Goal: Information Seeking & Learning: Learn about a topic

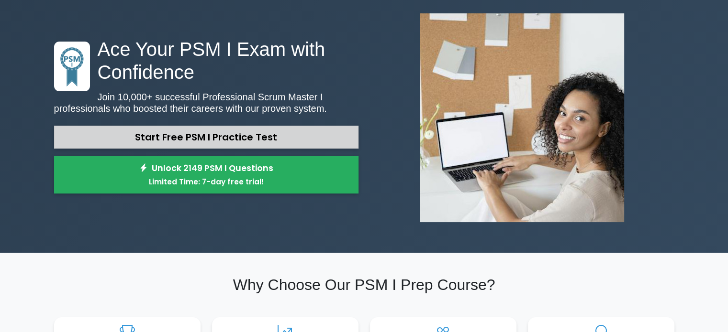
click at [206, 132] on link "Start Free PSM I Practice Test" at bounding box center [206, 137] width 304 height 23
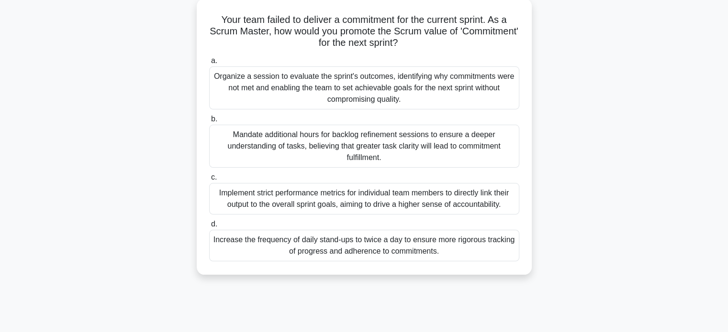
scroll to position [41, 0]
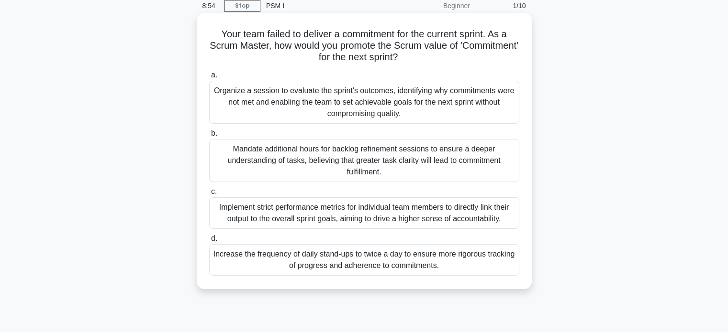
click at [385, 100] on div "Organize a session to evaluate the sprint's outcomes, identifying why commitmen…" at bounding box center [364, 102] width 310 height 43
click at [209, 78] on input "a. Organize a session to evaluate the sprint's outcomes, identifying why commit…" at bounding box center [209, 75] width 0 height 6
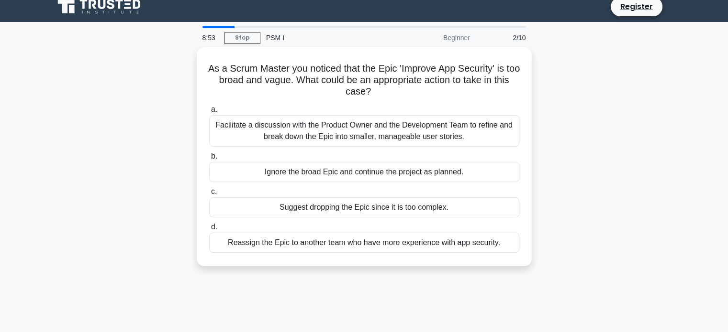
scroll to position [0, 0]
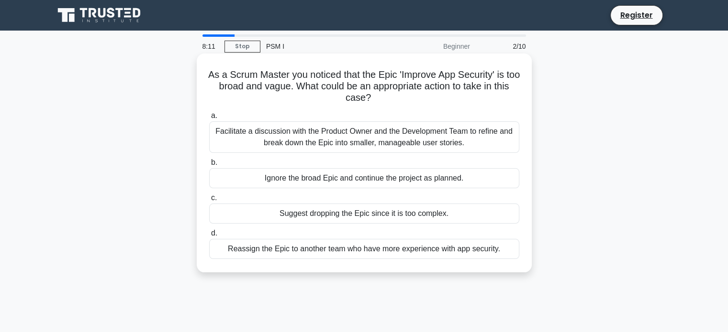
click at [379, 135] on div "Facilitate a discussion with the Product Owner and the Development Team to refi…" at bounding box center [364, 138] width 310 height 32
click at [209, 119] on input "a. Facilitate a discussion with the Product Owner and the Development Team to r…" at bounding box center [209, 116] width 0 height 6
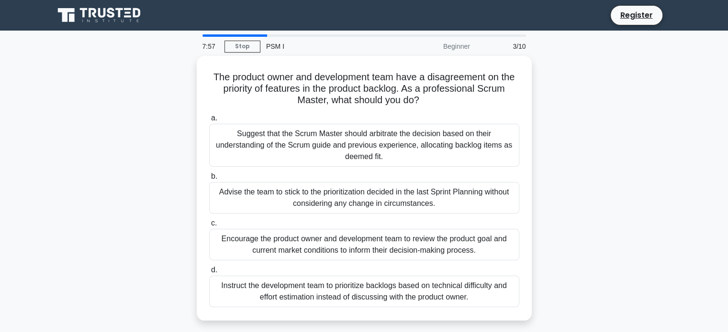
click at [271, 44] on div "PSM I" at bounding box center [326, 46] width 132 height 19
click at [244, 45] on link "Stop" at bounding box center [242, 47] width 36 height 12
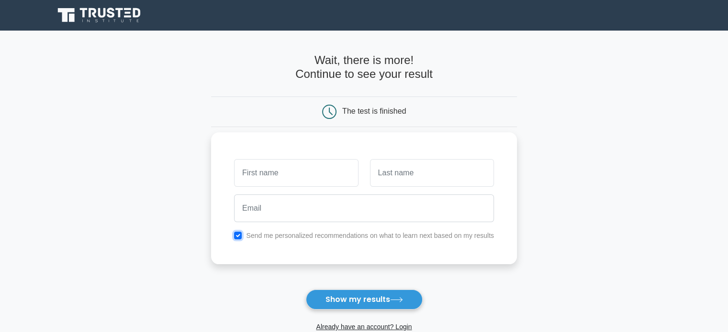
click at [240, 235] on input "checkbox" at bounding box center [238, 236] width 8 height 8
checkbox input "false"
click at [369, 302] on button "Show my results" at bounding box center [364, 300] width 117 height 20
type input "hh"
click at [410, 178] on input "text" at bounding box center [432, 173] width 124 height 28
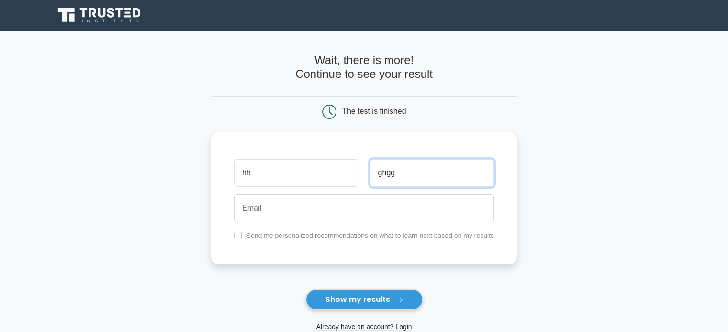
type input "ghgg"
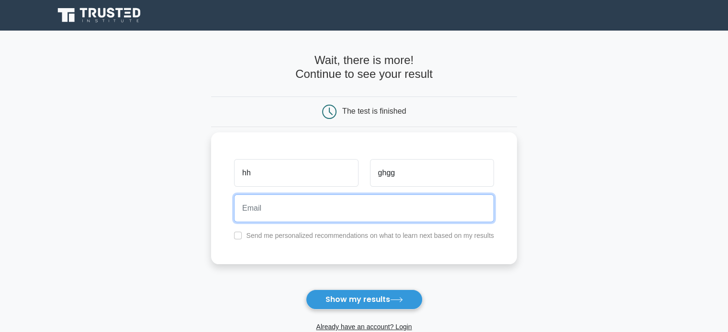
click at [381, 212] on input "email" at bounding box center [364, 209] width 260 height 28
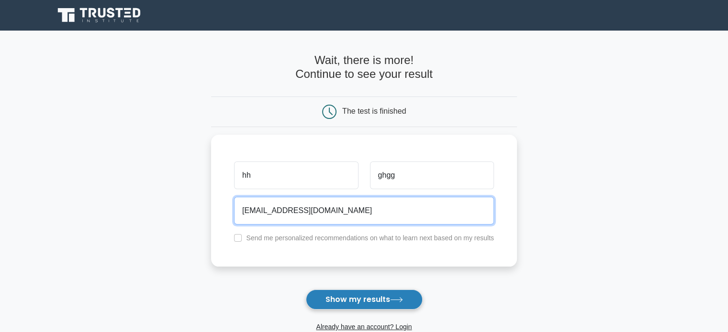
type input "fgg@g.fr"
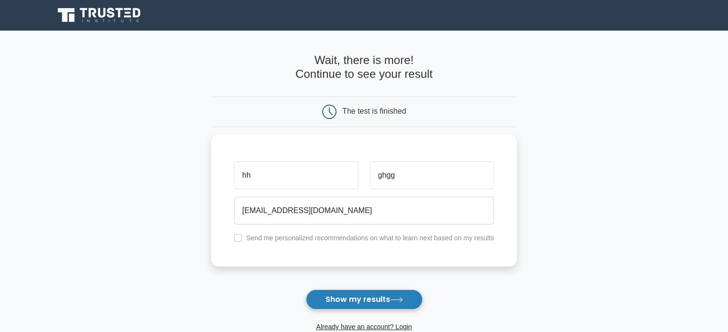
click at [383, 297] on button "Show my results" at bounding box center [364, 300] width 117 height 20
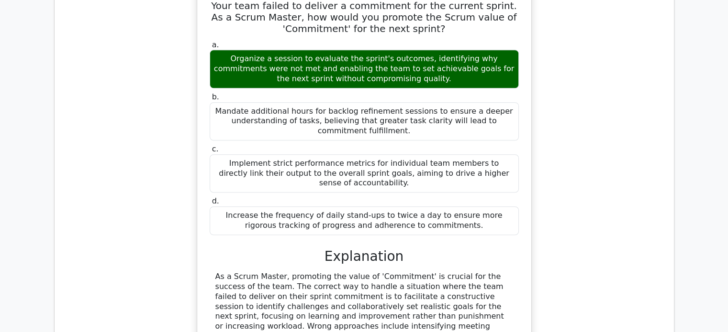
scroll to position [957, 0]
